Goal: Information Seeking & Learning: Compare options

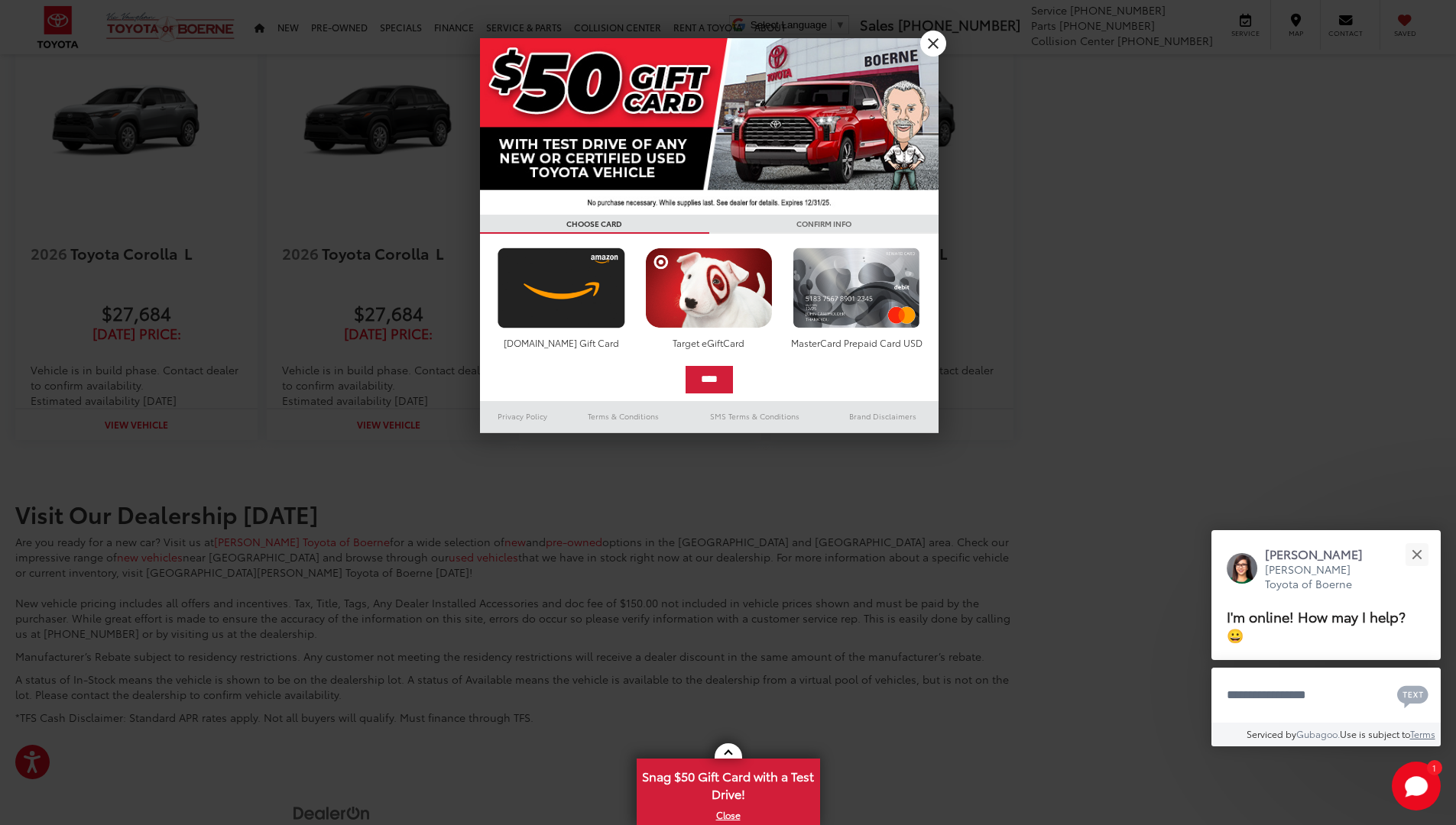
scroll to position [2233, 0]
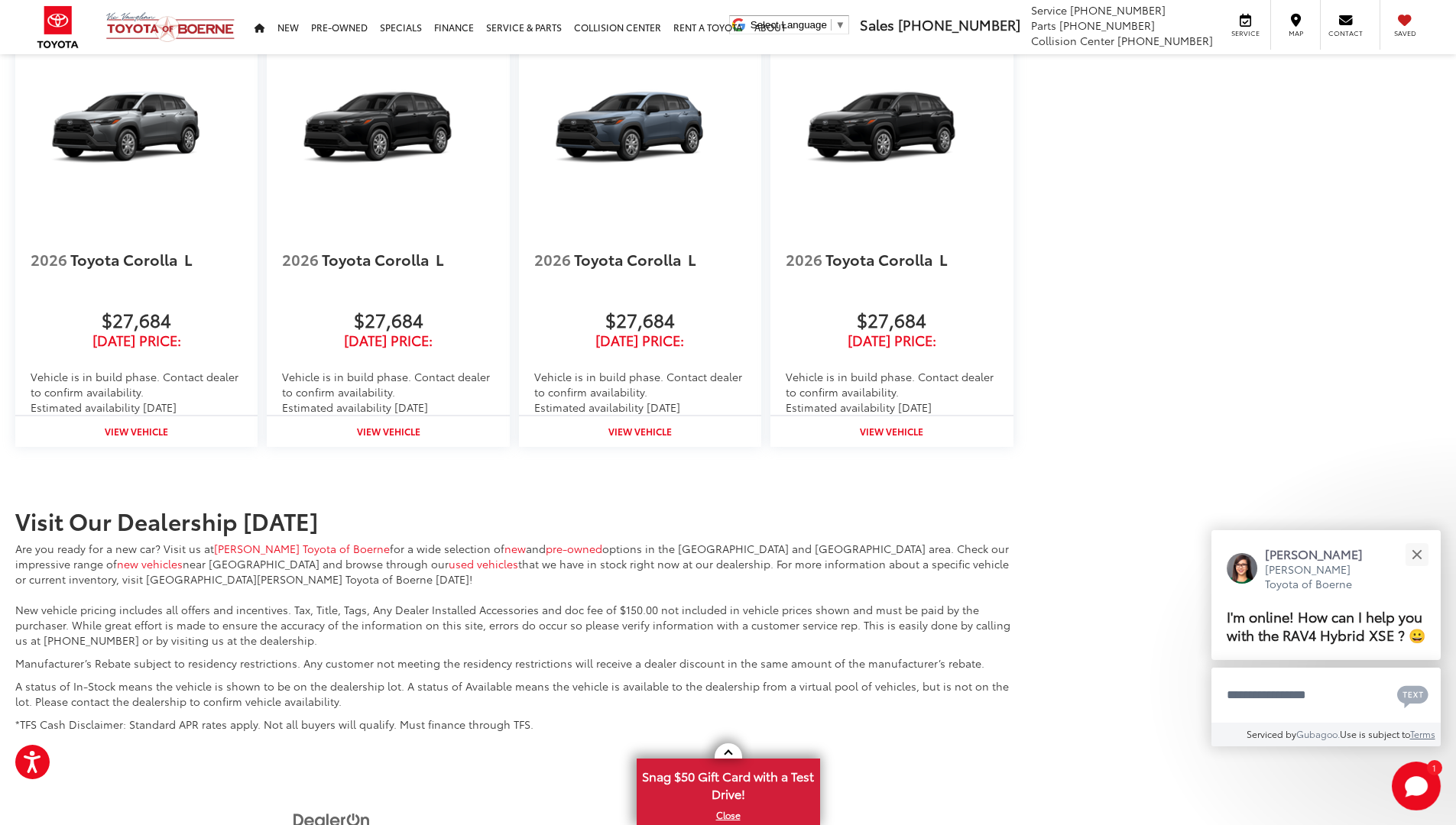
scroll to position [2258, 0]
